Goal: Task Accomplishment & Management: Complete application form

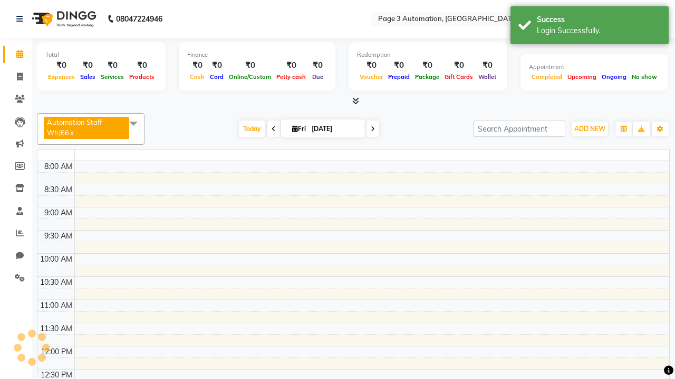
select select "en"
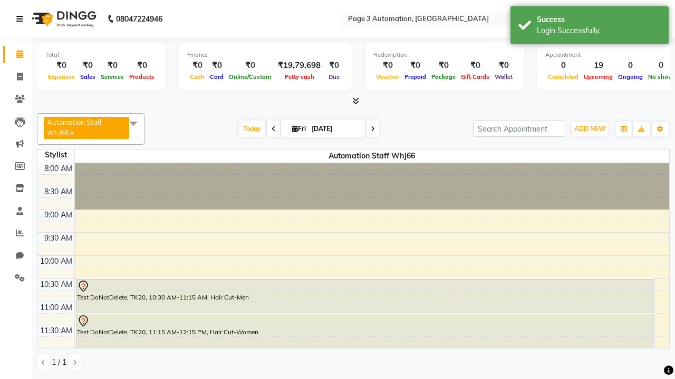
click at [22, 19] on icon at bounding box center [19, 18] width 6 height 7
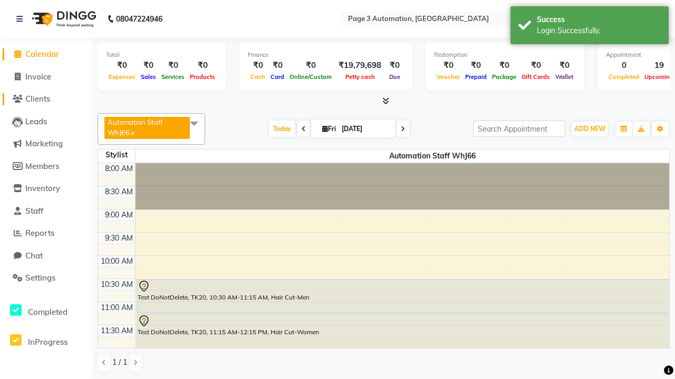
click at [46, 99] on span "Clients" at bounding box center [37, 99] width 25 height 10
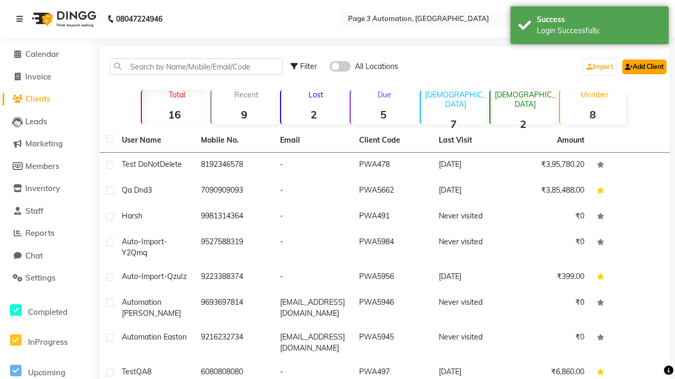
click at [643, 66] on link "Add Client" at bounding box center [644, 67] width 44 height 15
select select "22"
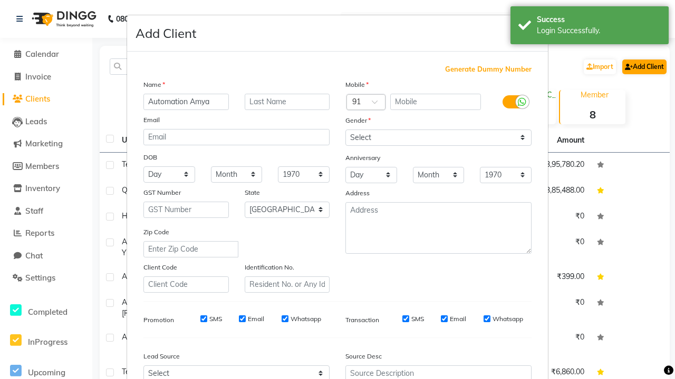
type input "Automation Amya"
type input "9858758133"
type input "[EMAIL_ADDRESS][DOMAIN_NAME]"
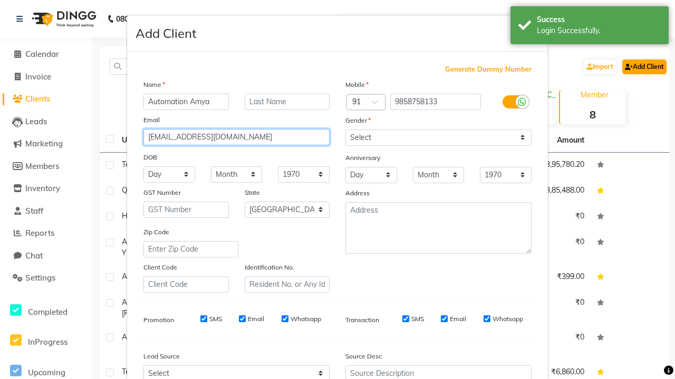
select select "[DEMOGRAPHIC_DATA]"
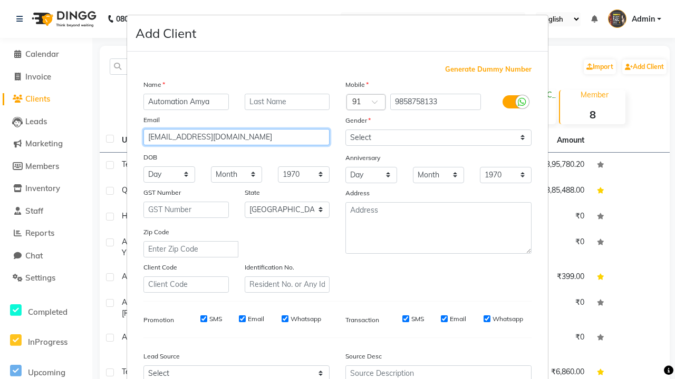
type input "[EMAIL_ADDRESS][DOMAIN_NAME]"
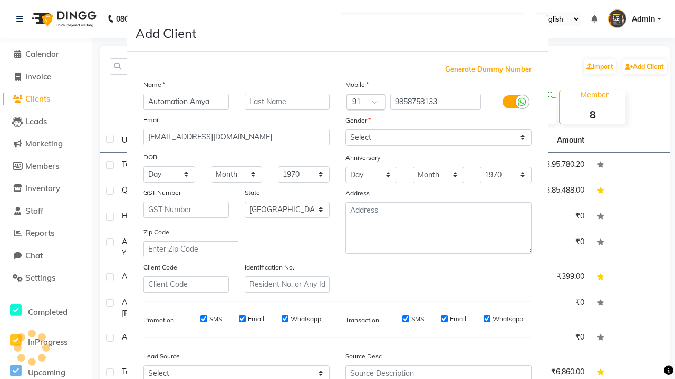
scroll to position [107, 0]
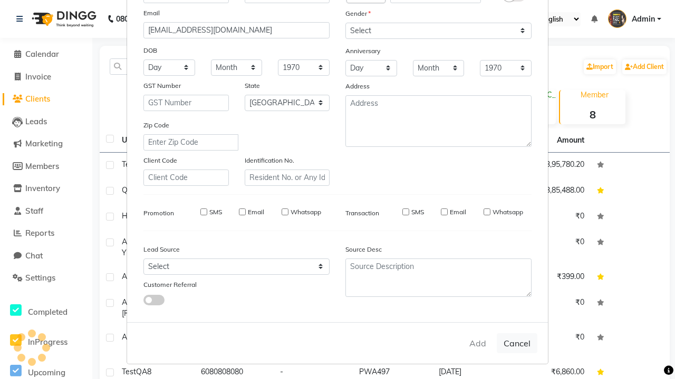
select select
select select "null"
select select
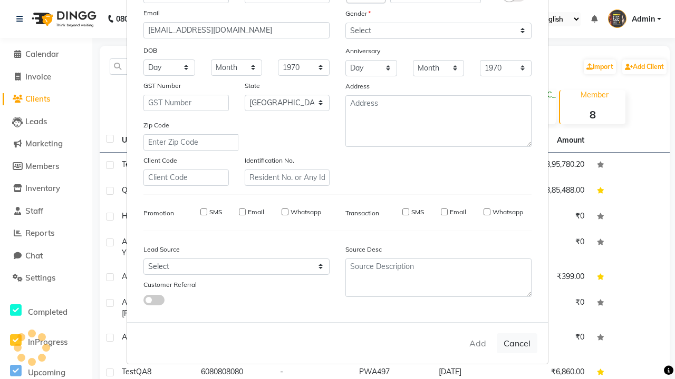
select select
checkbox input "false"
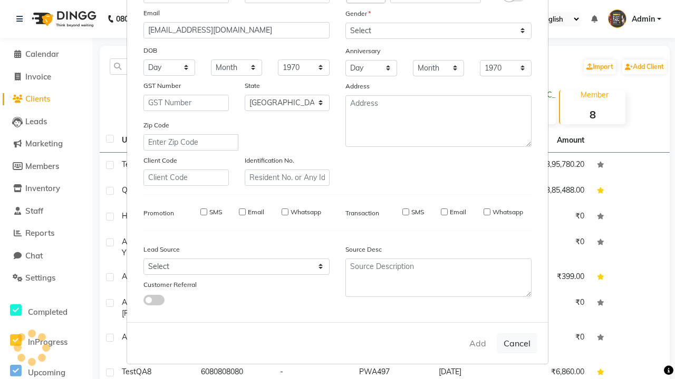
checkbox input "false"
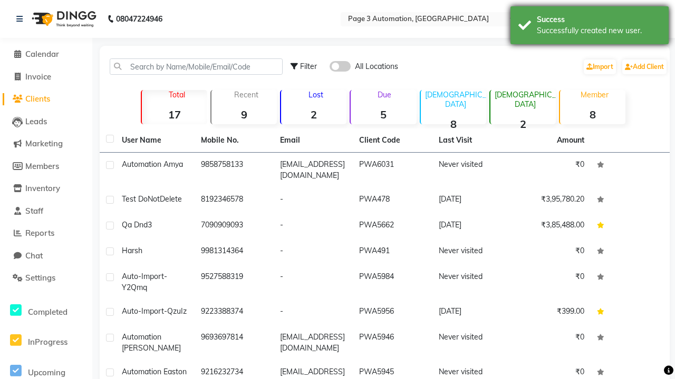
click at [589, 27] on div "Successfully created new user." at bounding box center [599, 30] width 124 height 11
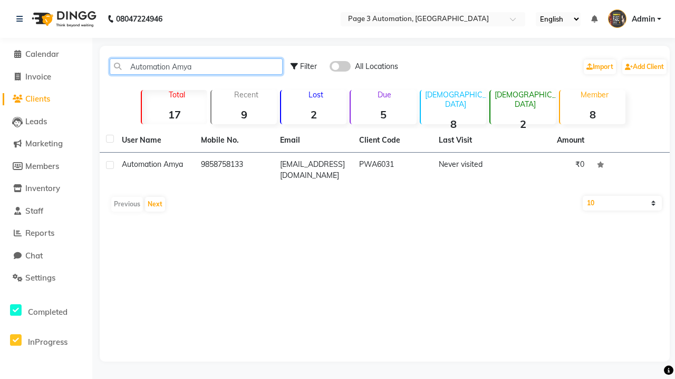
type input "Automation Amya"
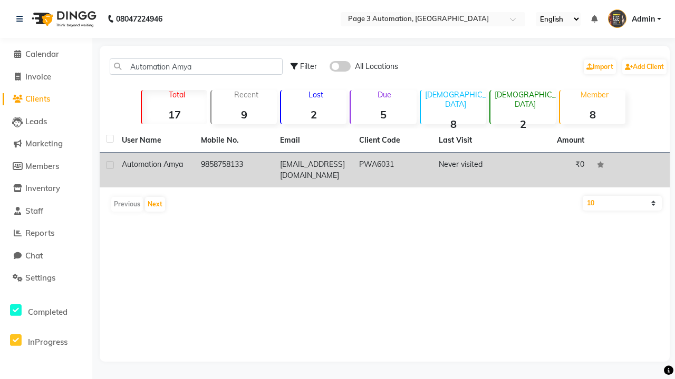
click at [384, 170] on td "PWA6031" at bounding box center [392, 170] width 79 height 35
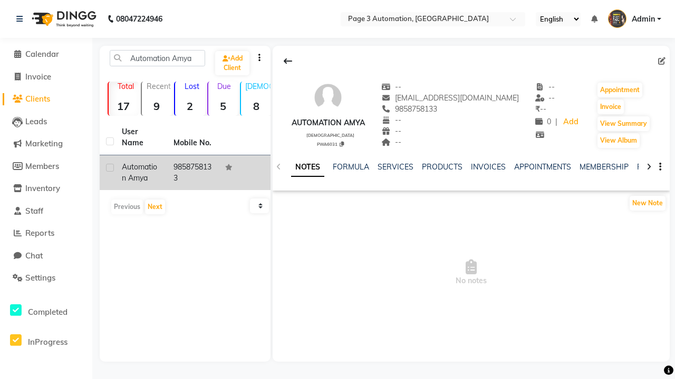
click at [307, 167] on link "NOTES" at bounding box center [307, 167] width 33 height 19
click at [395, 167] on link "SERVICES" at bounding box center [395, 166] width 36 height 9
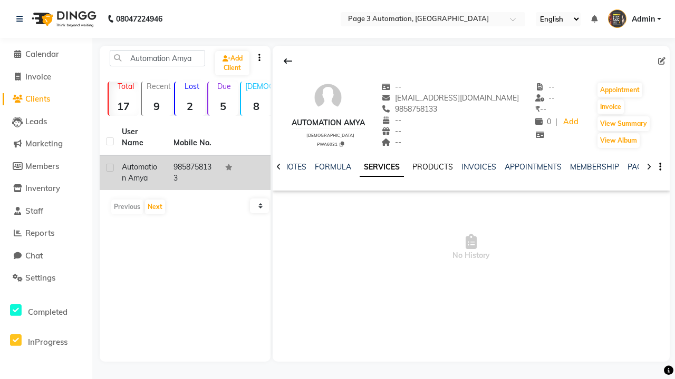
click at [432, 167] on link "PRODUCTS" at bounding box center [432, 166] width 41 height 9
click at [454, 167] on link "INVOICES" at bounding box center [471, 166] width 35 height 9
click at [321, 167] on link "APPOINTMENTS" at bounding box center [349, 166] width 57 height 9
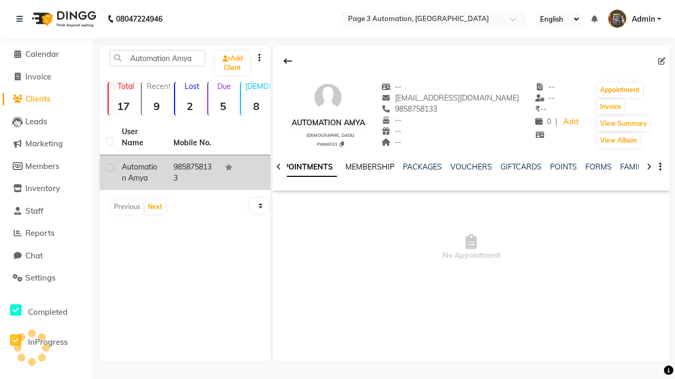
click at [345, 167] on link "MEMBERSHIP" at bounding box center [369, 166] width 49 height 9
click at [334, 167] on link "PACKAGES" at bounding box center [353, 166] width 39 height 9
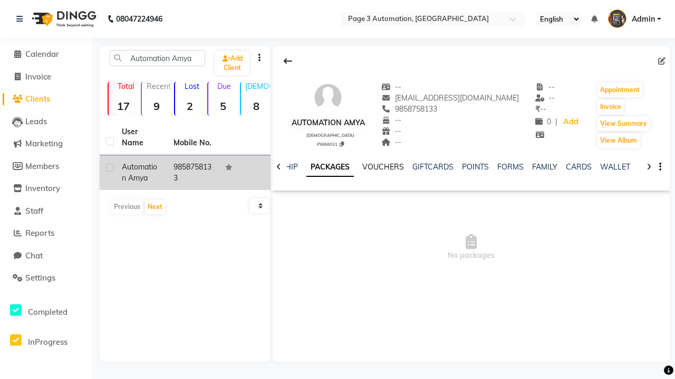
click at [383, 167] on link "VOUCHERS" at bounding box center [383, 166] width 42 height 9
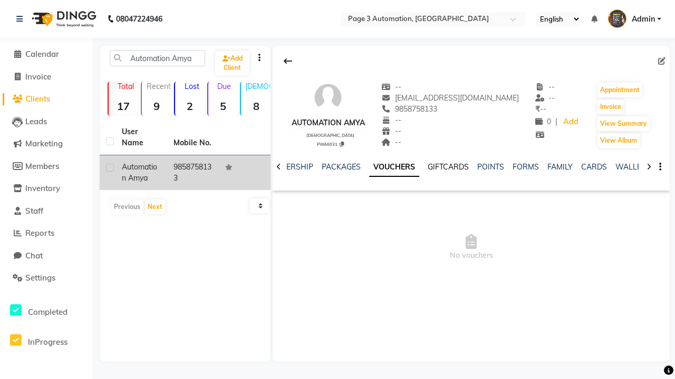
click at [462, 167] on link "GIFTCARDS" at bounding box center [447, 166] width 41 height 9
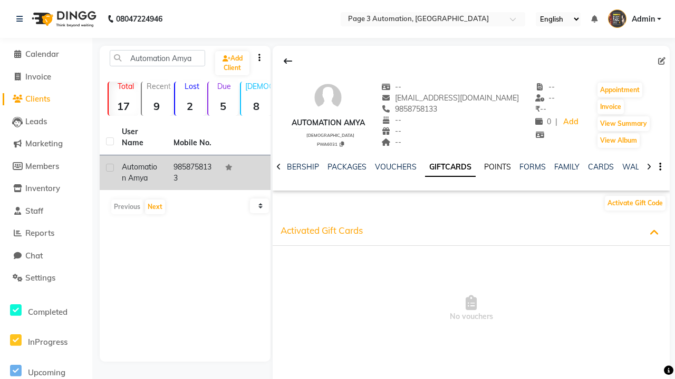
click at [484, 167] on link "POINTS" at bounding box center [497, 166] width 27 height 9
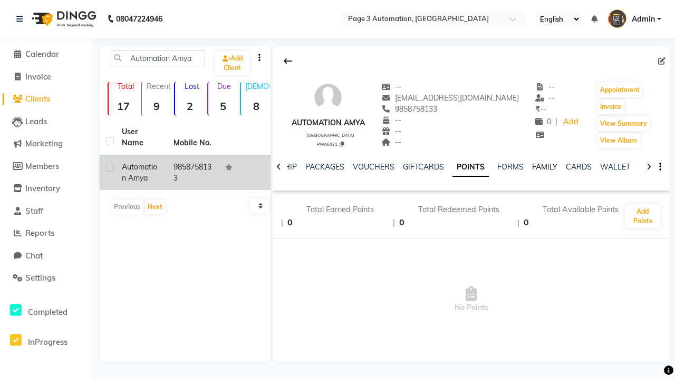
click at [544, 167] on link "FAMILY" at bounding box center [544, 166] width 25 height 9
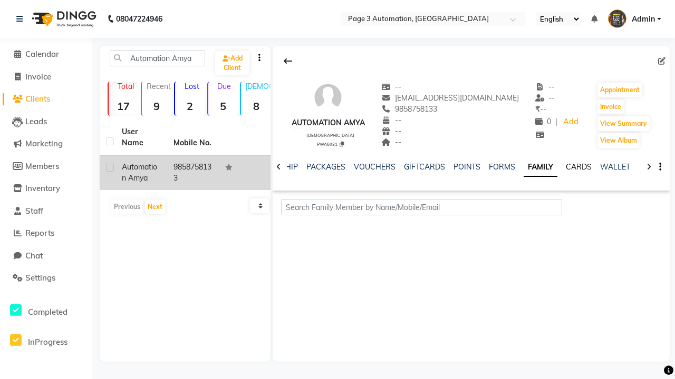
click at [578, 167] on link "CARDS" at bounding box center [579, 166] width 26 height 9
click at [615, 167] on link "WALLET" at bounding box center [615, 166] width 30 height 9
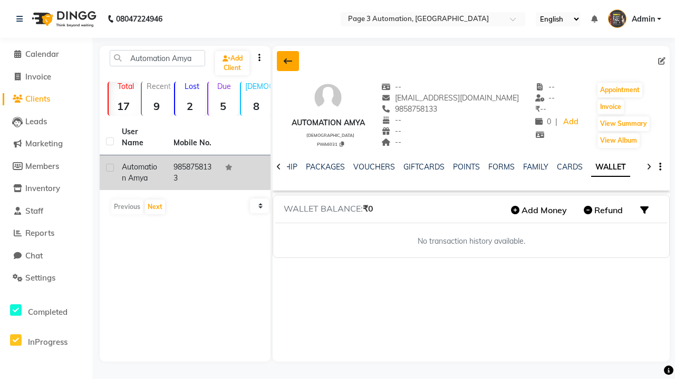
click at [288, 61] on icon at bounding box center [288, 61] width 8 height 8
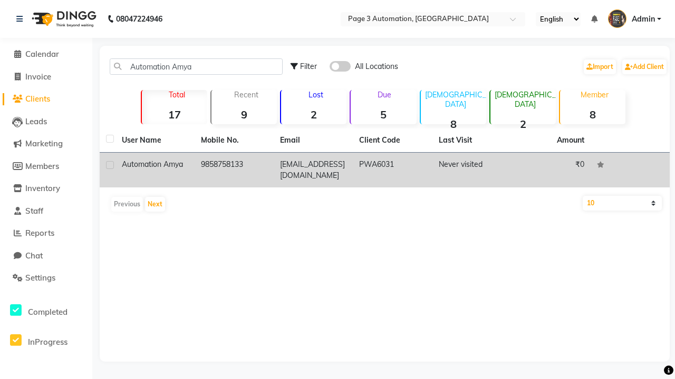
click at [110, 165] on label at bounding box center [110, 165] width 8 height 8
click at [110, 165] on input "checkbox" at bounding box center [109, 165] width 7 height 7
checkbox input "true"
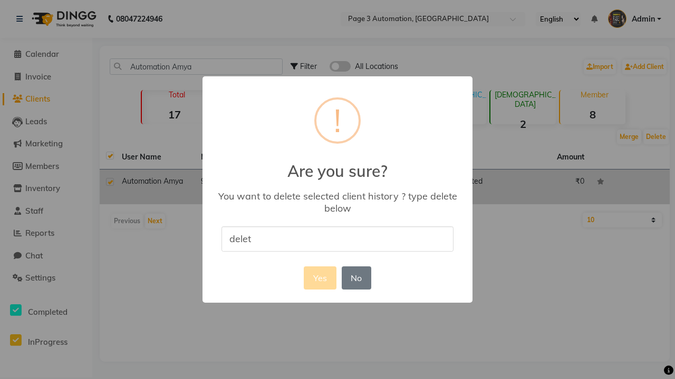
type input "delete"
